Goal: Task Accomplishment & Management: Manage account settings

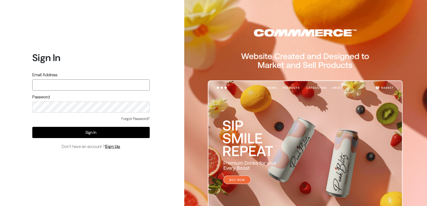
click at [42, 88] on input "text" at bounding box center [90, 85] width 117 height 11
type input "pnrgopal@gmail.com"
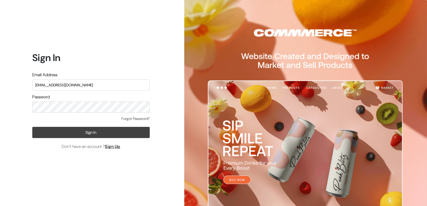
click at [69, 134] on button "Sign In" at bounding box center [90, 132] width 117 height 11
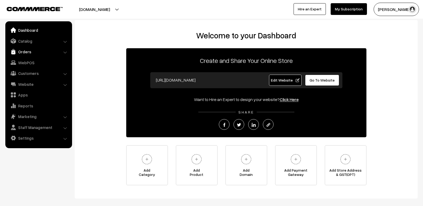
click at [35, 53] on link "Orders" at bounding box center [39, 52] width 64 height 10
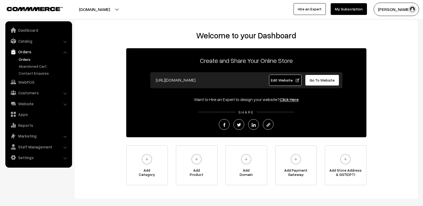
click at [32, 61] on link "Orders" at bounding box center [43, 60] width 53 height 6
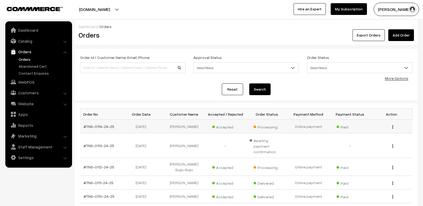
click at [394, 127] on div "View" at bounding box center [391, 127] width 35 height 6
click at [393, 127] on img "button" at bounding box center [392, 126] width 1 height 3
click at [380, 138] on link "View" at bounding box center [368, 135] width 45 height 12
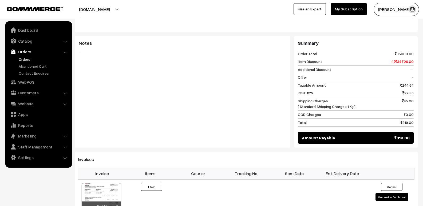
scroll to position [210, 0]
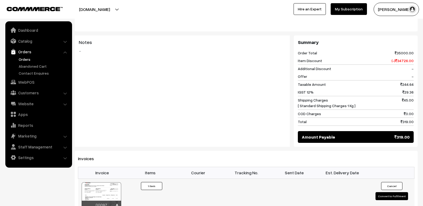
click at [388, 192] on button "Convert to Fulfilment" at bounding box center [392, 196] width 33 height 8
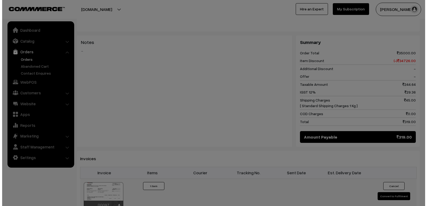
scroll to position [209, 0]
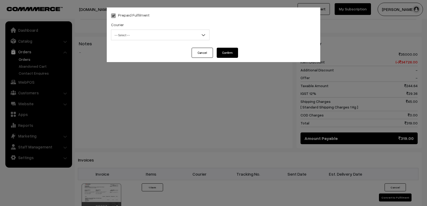
click at [123, 34] on span "-- Select --" at bounding box center [160, 34] width 98 height 9
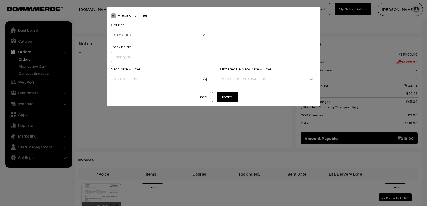
click at [137, 58] on input "text" at bounding box center [160, 57] width 99 height 11
click at [167, 36] on span "S T COURIER" at bounding box center [160, 34] width 98 height 9
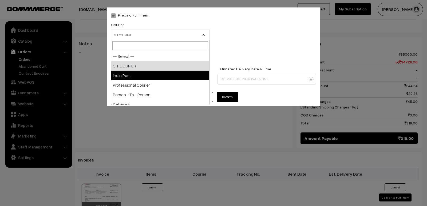
select select "3"
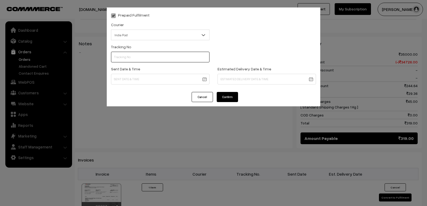
click at [150, 54] on input "text" at bounding box center [160, 57] width 99 height 11
type input "ct258774455in"
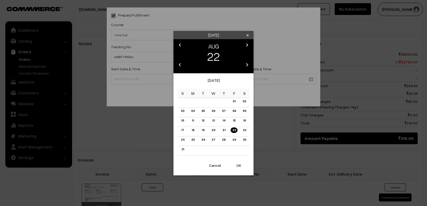
click at [139, 81] on body "Thank you for showing interest. Our team will call you shortly. Close [DOMAIN_N…" at bounding box center [213, 75] width 427 height 569
click at [179, 65] on icon "chevron_left" at bounding box center [180, 65] width 6 height 6
click at [181, 45] on icon "chevron_left" at bounding box center [180, 45] width 6 height 6
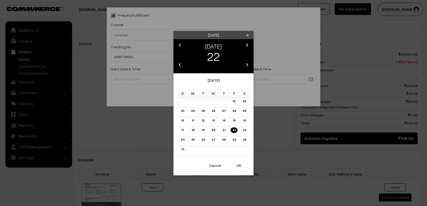
click at [248, 46] on icon "chevron_right" at bounding box center [247, 45] width 6 height 6
click at [248, 66] on icon "chevron_right" at bounding box center [247, 65] width 6 height 6
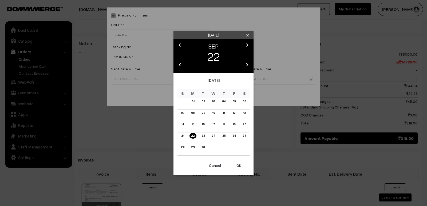
click at [248, 66] on icon "chevron_right" at bounding box center [247, 65] width 6 height 6
click at [179, 61] on div "22" at bounding box center [213, 56] width 75 height 11
click at [179, 63] on icon "chevron_left" at bounding box center [180, 65] width 6 height 6
click at [179, 65] on icon "chevron_left" at bounding box center [180, 65] width 6 height 6
click at [247, 66] on icon "chevron_right" at bounding box center [247, 65] width 6 height 6
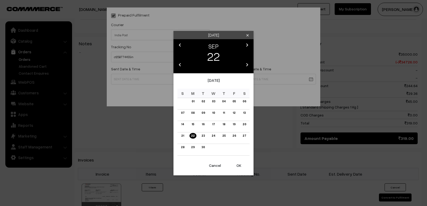
click at [179, 45] on icon "chevron_left" at bounding box center [180, 45] width 6 height 6
click at [225, 137] on link "24" at bounding box center [224, 136] width 7 height 6
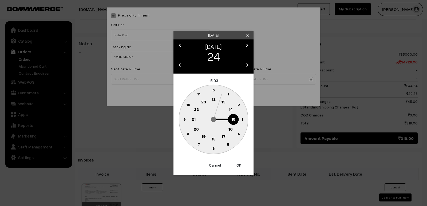
click at [216, 138] on circle at bounding box center [213, 139] width 11 height 11
click at [214, 146] on text "30" at bounding box center [213, 148] width 5 height 5
type input "24-07-2025 18:30"
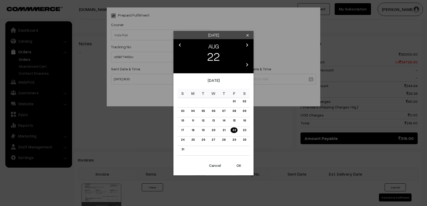
click at [221, 79] on body "Thank you for showing interest. Our team will call you shortly. Close tnshoppe.…" at bounding box center [213, 75] width 427 height 569
click at [184, 150] on link "31" at bounding box center [183, 150] width 6 height 6
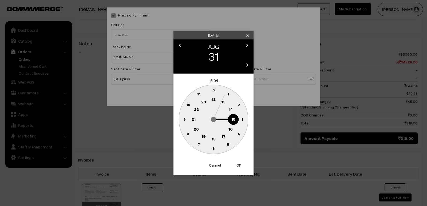
click at [213, 143] on circle at bounding box center [213, 139] width 11 height 11
click at [213, 143] on circle at bounding box center [213, 119] width 69 height 69
click at [214, 149] on text "30" at bounding box center [213, 148] width 5 height 5
type input "31-08-2025 18:30"
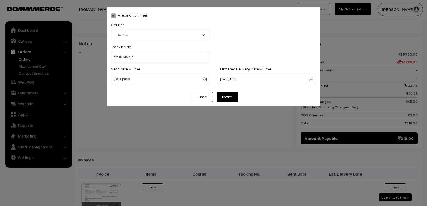
click at [227, 98] on button "Confirm" at bounding box center [227, 97] width 21 height 10
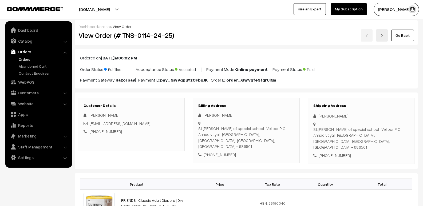
click at [28, 57] on link "Orders" at bounding box center [43, 60] width 53 height 6
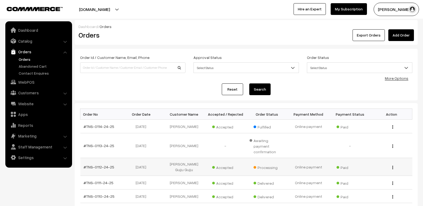
click at [392, 166] on button "button" at bounding box center [392, 168] width 1 height 4
click at [393, 166] on img "button" at bounding box center [392, 167] width 1 height 3
click at [381, 170] on link "View" at bounding box center [368, 176] width 45 height 12
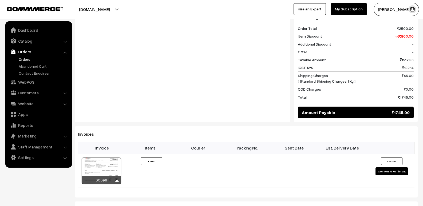
scroll to position [241, 0]
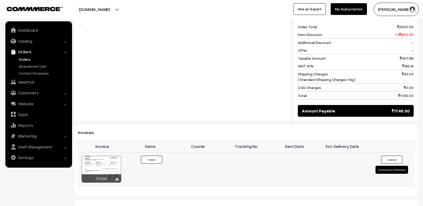
click at [395, 166] on button "Convert to Fulfilment" at bounding box center [392, 170] width 33 height 8
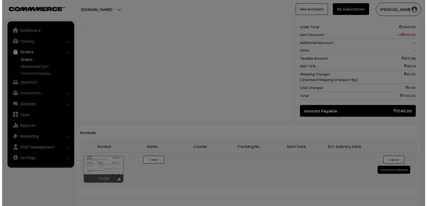
scroll to position [242, 0]
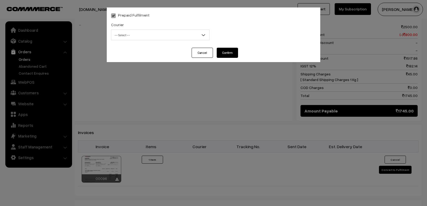
click at [196, 37] on span "-- Select --" at bounding box center [160, 34] width 98 height 9
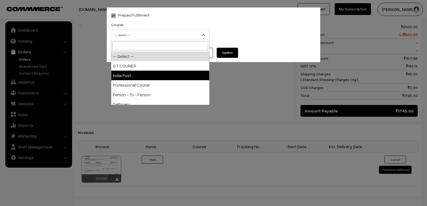
select select "3"
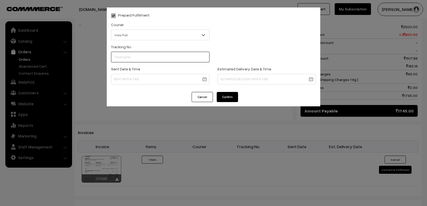
click at [151, 57] on input "text" at bounding box center [160, 57] width 99 height 11
click at [117, 58] on input "et168413612IN" at bounding box center [160, 57] width 99 height 11
type input "ET168413612IN"
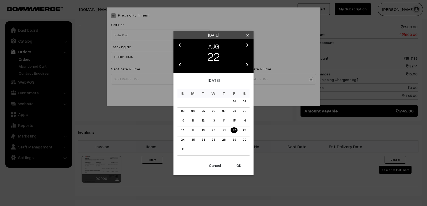
click at [132, 81] on body "Thank you for showing interest. Our team will call you shortly. Close [DOMAIN_N…" at bounding box center [213, 45] width 427 height 574
click at [179, 44] on icon "chevron_left" at bounding box center [180, 45] width 6 height 6
click at [211, 135] on link "25" at bounding box center [213, 136] width 6 height 6
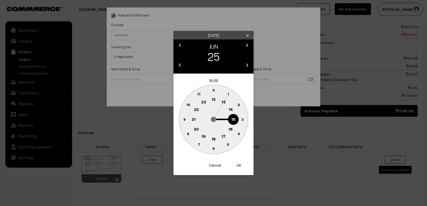
click at [213, 143] on circle at bounding box center [213, 139] width 11 height 11
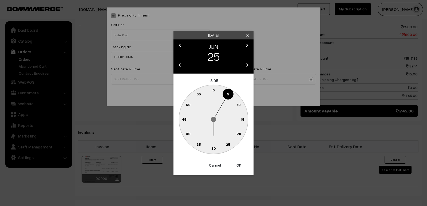
click at [213, 143] on circle at bounding box center [213, 119] width 69 height 69
click at [213, 147] on text "30" at bounding box center [213, 148] width 5 height 5
type input "[DATE] 18:30"
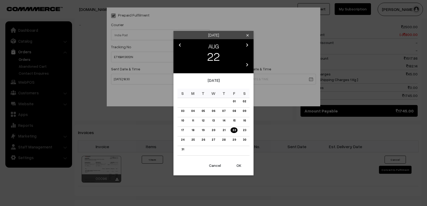
click at [229, 80] on body "Thank you for showing interest. Our team will call you shortly. Close [DOMAIN_N…" at bounding box center [213, 45] width 427 height 574
click at [242, 140] on link "30" at bounding box center [244, 140] width 6 height 6
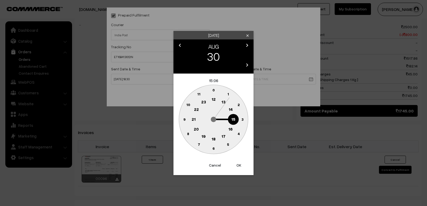
click at [213, 147] on text "6" at bounding box center [213, 148] width 2 height 5
click at [214, 147] on text "30" at bounding box center [213, 148] width 5 height 5
type input "[DATE] 06:30"
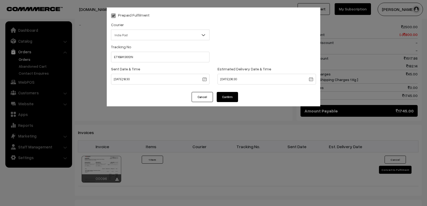
click at [227, 98] on button "Confirm" at bounding box center [227, 97] width 21 height 10
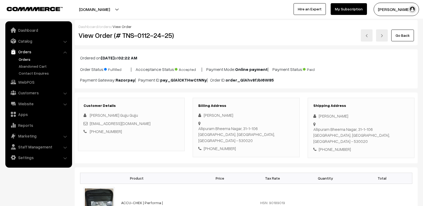
scroll to position [241, 0]
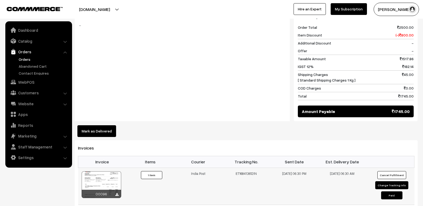
click at [390, 182] on button "Change Tracking Info" at bounding box center [391, 186] width 33 height 8
select select "3"
type input "ET168413612IN"
type input "[DATE] 18:30"
type input "30-08-2025 06:30"
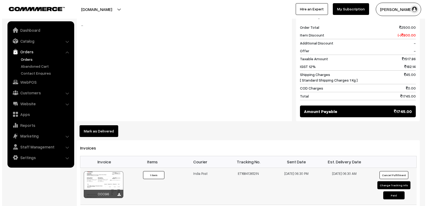
scroll to position [241, 0]
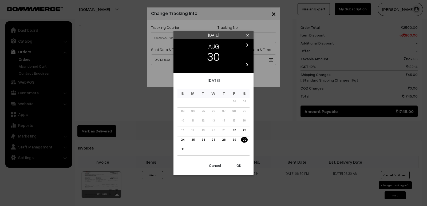
click at [247, 61] on body "Thank you for showing interest. Our team will call you shortly. Close tnshoppe.…" at bounding box center [213, 55] width 427 height 592
click at [246, 44] on icon "chevron_right" at bounding box center [247, 45] width 6 height 6
click at [182, 44] on icon "chevron_left" at bounding box center [180, 45] width 6 height 6
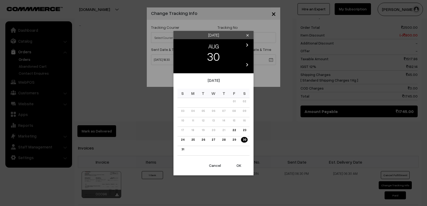
click at [182, 44] on div "chevron_left" at bounding box center [179, 46] width 7 height 8
click at [183, 48] on div "chevron_left" at bounding box center [179, 46] width 7 height 8
click at [246, 66] on icon "chevron_right" at bounding box center [247, 65] width 6 height 6
click at [180, 65] on icon "chevron_left" at bounding box center [180, 65] width 6 height 6
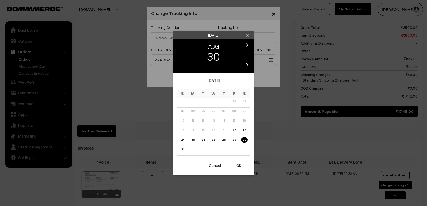
click at [180, 65] on div "chevron_left" at bounding box center [179, 66] width 7 height 8
click at [213, 164] on button "Cancel" at bounding box center [214, 166] width 21 height 12
click at [223, 62] on body "Thank you for showing interest. Our team will call you shortly. Close tnshoppe.…" at bounding box center [213, 55] width 427 height 592
click at [221, 167] on button "Cancel" at bounding box center [214, 166] width 21 height 12
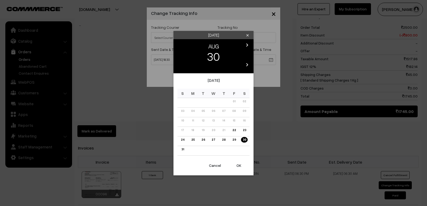
drag, startPoint x: 269, startPoint y: 61, endPoint x: 265, endPoint y: 59, distance: 4.7
click at [265, 59] on div "Saturday clear chevron_left AUG chevron_right 30 chevron_left 2025 chevron_righ…" at bounding box center [213, 103] width 427 height 206
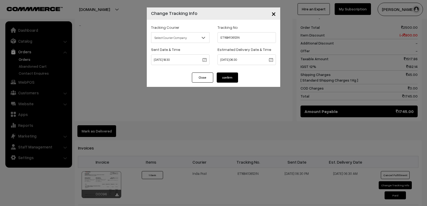
click at [202, 79] on button "Close" at bounding box center [202, 78] width 21 height 10
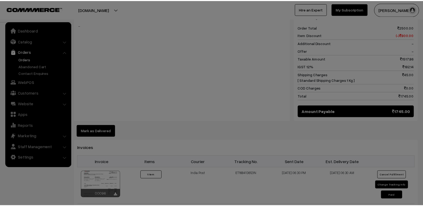
scroll to position [241, 0]
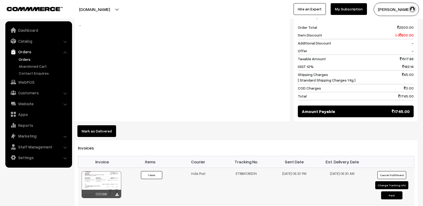
click at [392, 171] on button "Cancel Fulfillment" at bounding box center [391, 175] width 29 height 8
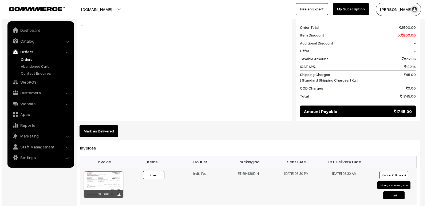
scroll to position [241, 0]
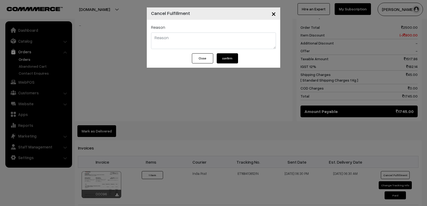
click at [180, 44] on textarea at bounding box center [213, 41] width 125 height 17
type textarea "WRONG DATE"
click at [222, 59] on button "confirm" at bounding box center [227, 58] width 21 height 10
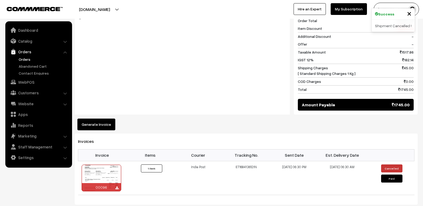
scroll to position [250, 0]
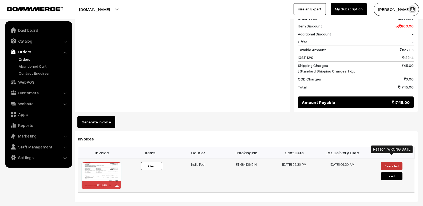
click at [390, 162] on button "Cancelled" at bounding box center [391, 166] width 21 height 8
drag, startPoint x: 395, startPoint y: 148, endPoint x: 387, endPoint y: 161, distance: 15.4
click at [387, 162] on button "Cancelled" at bounding box center [391, 166] width 21 height 8
click at [386, 162] on button "Cancelled" at bounding box center [391, 166] width 21 height 8
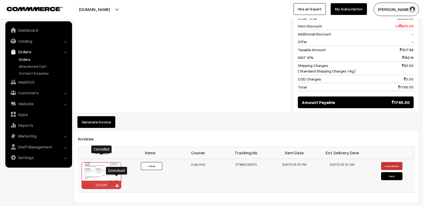
click at [116, 184] on icon at bounding box center [116, 185] width 3 height 3
click at [386, 172] on button "Paid" at bounding box center [391, 176] width 21 height 8
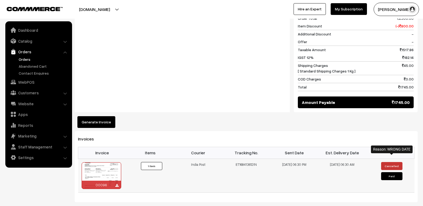
click at [390, 162] on button "Cancelled" at bounding box center [391, 166] width 21 height 8
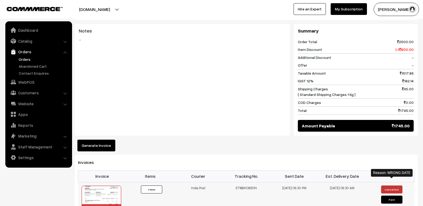
scroll to position [237, 0]
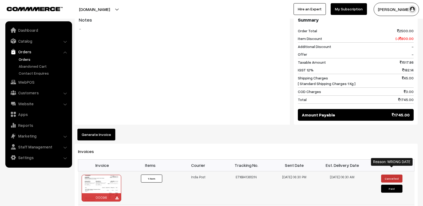
click at [333, 172] on td "30-08-2025 06:30 AM" at bounding box center [342, 188] width 48 height 34
click at [23, 53] on link "Orders" at bounding box center [39, 52] width 64 height 10
click at [24, 53] on link "Orders" at bounding box center [39, 52] width 64 height 10
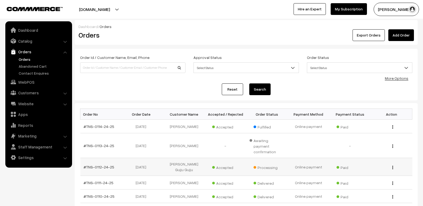
click at [392, 166] on button "button" at bounding box center [392, 168] width 1 height 4
click at [373, 170] on link "View" at bounding box center [368, 176] width 45 height 12
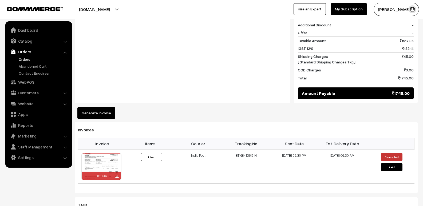
scroll to position [267, 0]
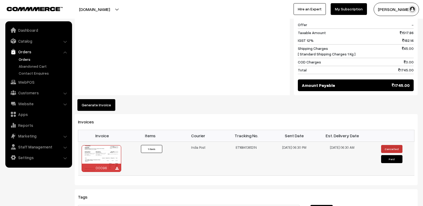
click at [393, 142] on td "Cancelled Paid" at bounding box center [391, 159] width 48 height 34
click at [392, 145] on button "Cancelled" at bounding box center [391, 149] width 21 height 8
click at [390, 145] on button "Cancelled" at bounding box center [391, 149] width 21 height 8
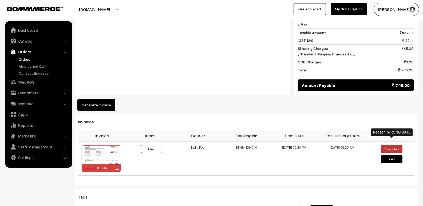
click at [99, 130] on th "Invoice" at bounding box center [102, 136] width 48 height 12
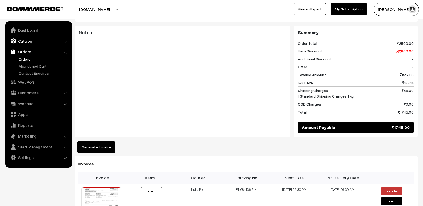
scroll to position [160, 0]
